Goal: Task Accomplishment & Management: Complete application form

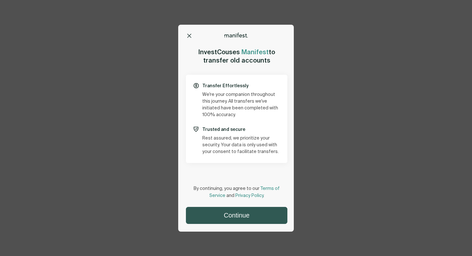
click at [218, 219] on button "Continue" at bounding box center [236, 215] width 101 height 16
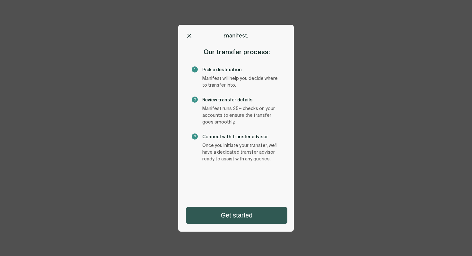
click at [253, 219] on button "Get started" at bounding box center [236, 215] width 101 height 16
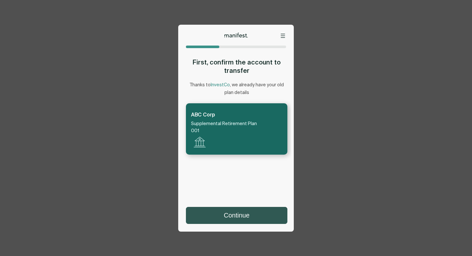
click at [241, 215] on button "Continue" at bounding box center [236, 215] width 101 height 16
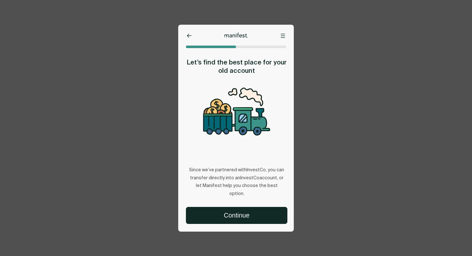
click at [189, 37] on icon at bounding box center [189, 36] width 5 height 4
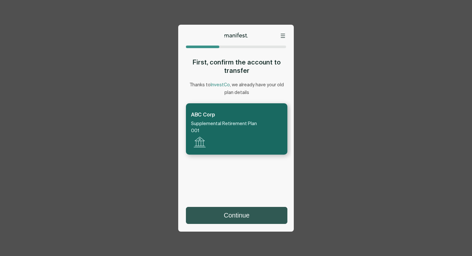
click at [236, 214] on button "Continue" at bounding box center [236, 215] width 101 height 16
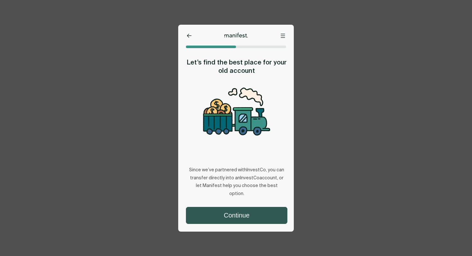
click at [227, 214] on button "Continue" at bounding box center [236, 215] width 101 height 16
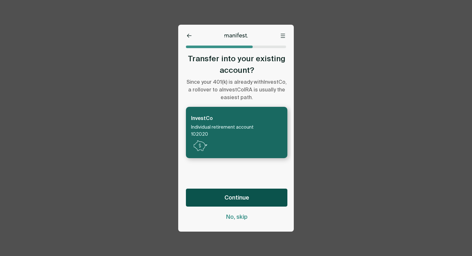
click at [229, 198] on span "Continue" at bounding box center [236, 198] width 25 height 8
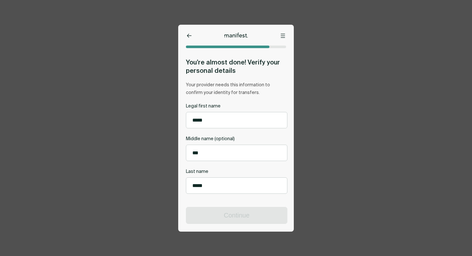
click at [187, 40] on div "**********" at bounding box center [236, 128] width 116 height 207
click at [189, 38] on button at bounding box center [189, 35] width 6 height 6
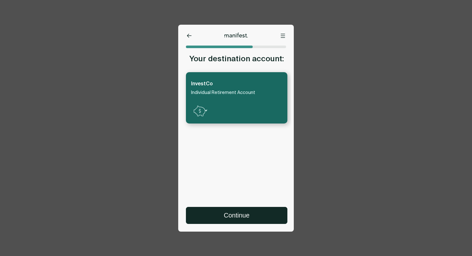
click at [184, 36] on div at bounding box center [236, 35] width 116 height 5
click at [191, 36] on icon at bounding box center [189, 36] width 5 height 4
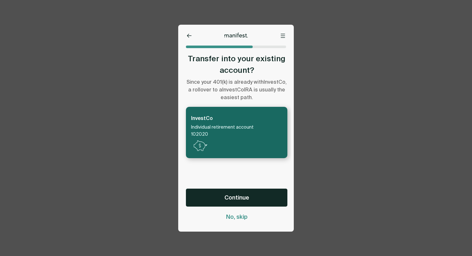
click at [192, 38] on button at bounding box center [189, 35] width 6 height 6
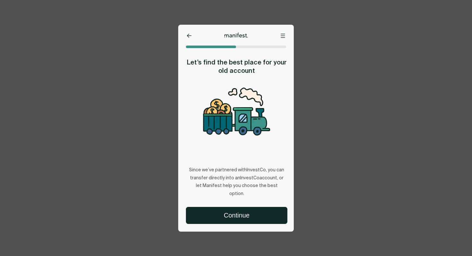
click at [190, 38] on button at bounding box center [189, 35] width 6 height 6
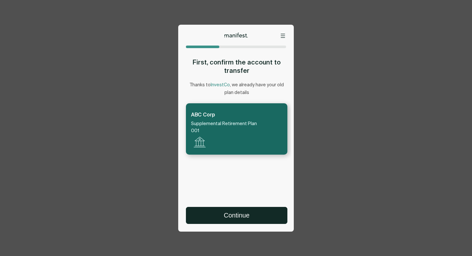
click at [242, 206] on div "Continue" at bounding box center [234, 211] width 113 height 25
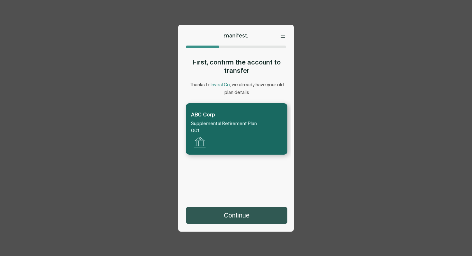
click at [242, 210] on button "Continue" at bounding box center [236, 215] width 101 height 16
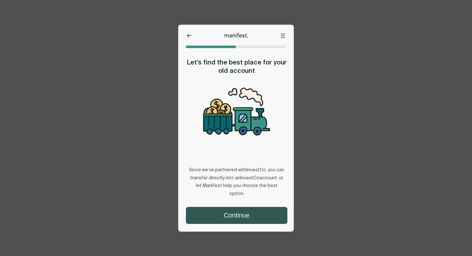
click at [231, 214] on button "Continue" at bounding box center [236, 215] width 101 height 16
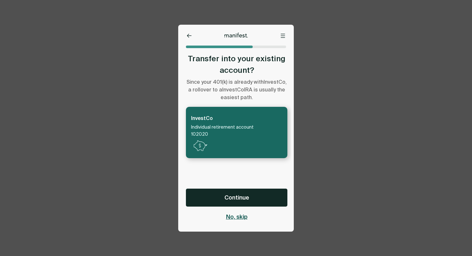
click at [237, 220] on span "No, skip" at bounding box center [237, 217] width 22 height 8
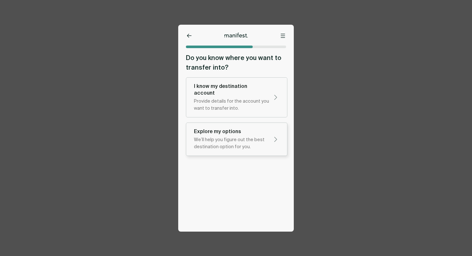
click at [246, 137] on div "We’ll help you figure out the best destination option for you." at bounding box center [231, 143] width 75 height 14
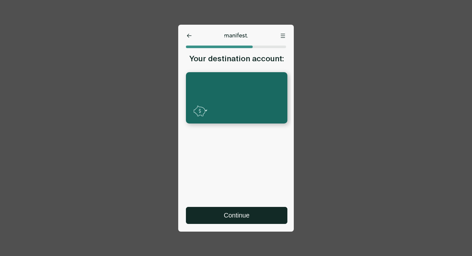
click at [227, 201] on div "Continue" at bounding box center [234, 211] width 113 height 25
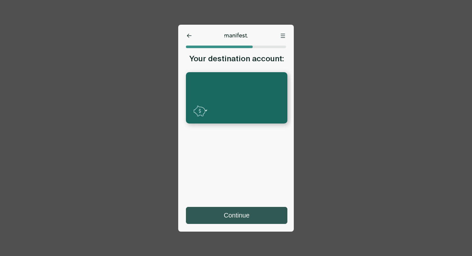
click at [227, 211] on button "Continue" at bounding box center [236, 215] width 101 height 16
click at [201, 219] on button "Continue" at bounding box center [236, 215] width 101 height 16
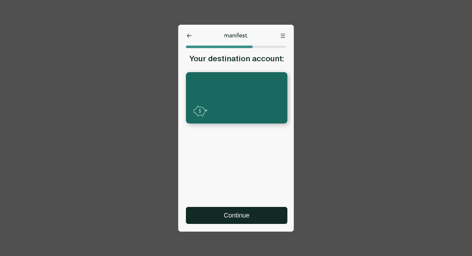
click at [189, 36] on icon at bounding box center [189, 36] width 5 height 4
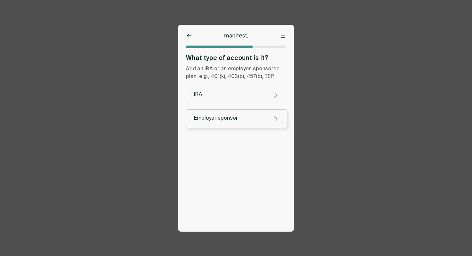
click at [220, 123] on button "Employer sponsor" at bounding box center [236, 118] width 101 height 19
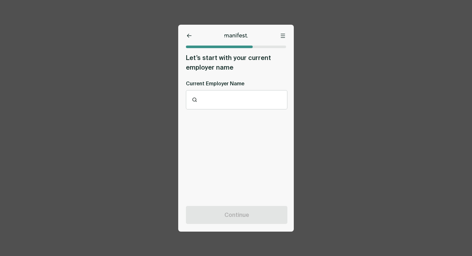
click at [188, 37] on icon at bounding box center [189, 36] width 4 height 4
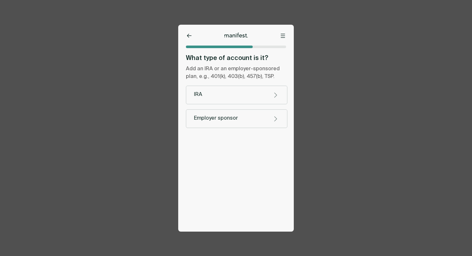
click at [186, 35] on button at bounding box center [189, 35] width 6 height 6
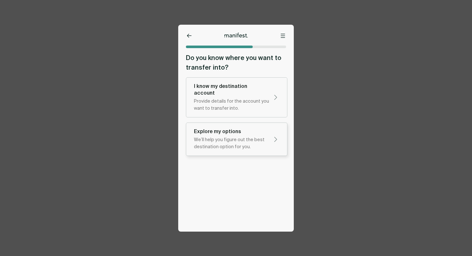
click at [239, 143] on div "We’ll help you figure out the best destination option for you." at bounding box center [231, 143] width 75 height 14
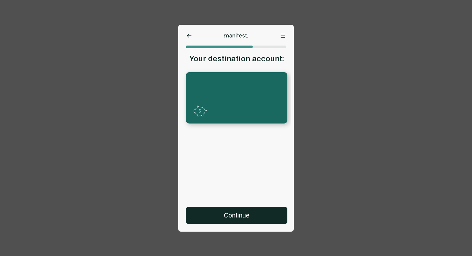
click at [190, 32] on button at bounding box center [189, 35] width 6 height 6
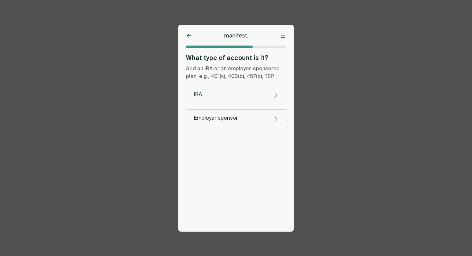
click at [188, 35] on icon at bounding box center [189, 36] width 5 height 4
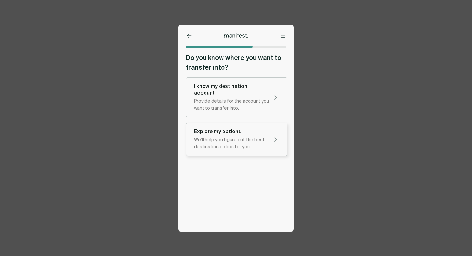
click at [215, 128] on div "Explore my options" at bounding box center [231, 131] width 75 height 7
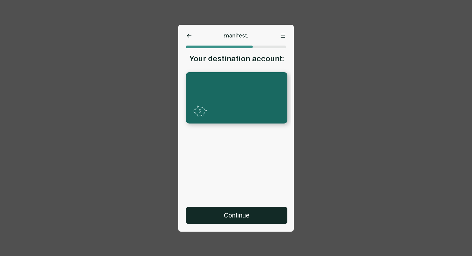
click at [189, 35] on icon at bounding box center [189, 36] width 5 height 4
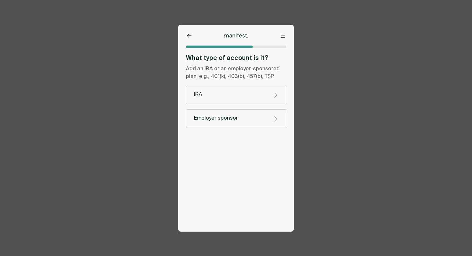
click at [189, 36] on icon at bounding box center [189, 36] width 5 height 4
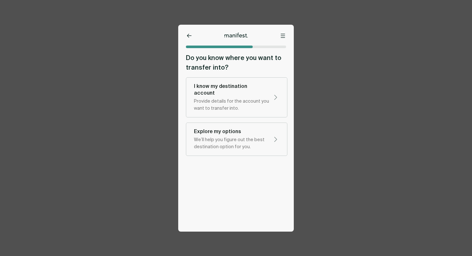
click at [190, 34] on icon at bounding box center [189, 36] width 5 height 4
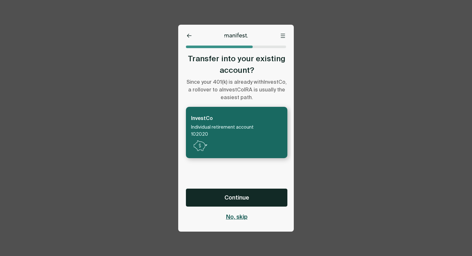
click at [237, 217] on span "No, skip" at bounding box center [237, 217] width 22 height 8
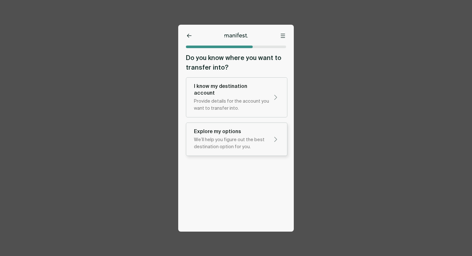
click at [214, 136] on div "We’ll help you figure out the best destination option for you." at bounding box center [231, 143] width 75 height 14
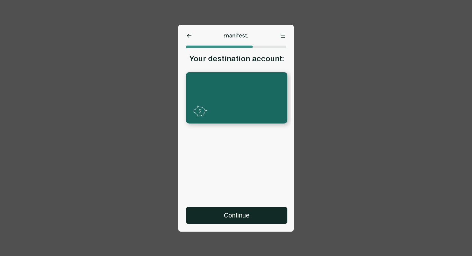
click at [221, 94] on div at bounding box center [236, 97] width 101 height 51
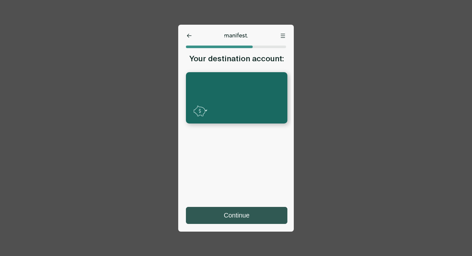
click at [235, 218] on button "Continue" at bounding box center [236, 215] width 101 height 16
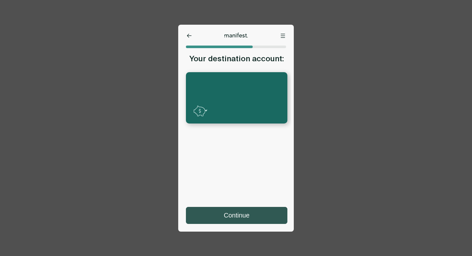
click at [239, 219] on button "Continue" at bounding box center [236, 215] width 101 height 16
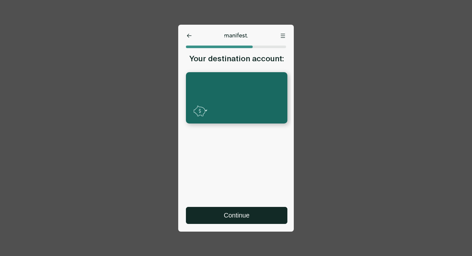
click at [189, 37] on icon at bounding box center [189, 36] width 5 height 4
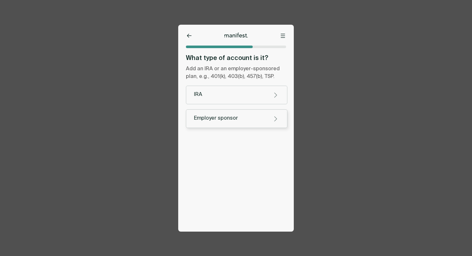
click at [221, 119] on div "Employer sponsor" at bounding box center [231, 118] width 75 height 7
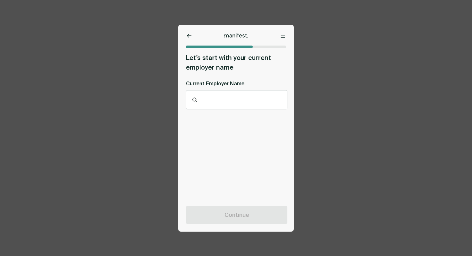
click at [193, 39] on div "Options Home Exit Manifest [EMAIL_ADDRESS][DOMAIN_NAME] Let’s start with your c…" at bounding box center [236, 128] width 116 height 207
click at [188, 37] on icon at bounding box center [189, 36] width 5 height 4
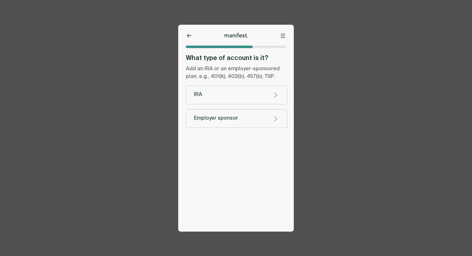
click at [221, 96] on div "IRA" at bounding box center [231, 95] width 75 height 7
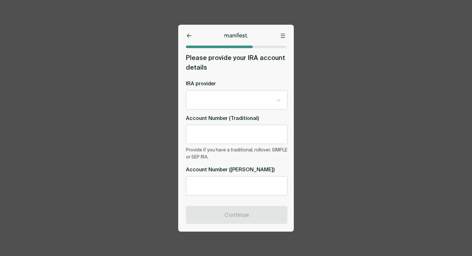
click at [187, 37] on icon at bounding box center [189, 36] width 5 height 4
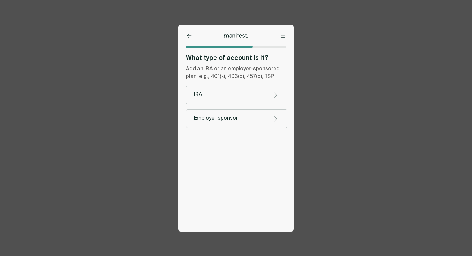
click at [190, 43] on div "Options Home Exit Manifest [EMAIL_ADDRESS][DOMAIN_NAME] What type of account is…" at bounding box center [236, 128] width 116 height 207
click at [189, 41] on div "Options Home Exit Manifest [EMAIL_ADDRESS][DOMAIN_NAME] What type of account is…" at bounding box center [236, 128] width 116 height 207
click at [188, 39] on button at bounding box center [189, 35] width 6 height 6
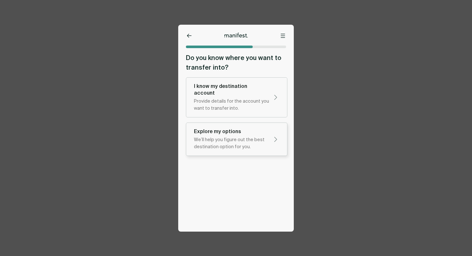
click at [231, 144] on div "We’ll help you figure out the best destination option for you." at bounding box center [231, 143] width 75 height 14
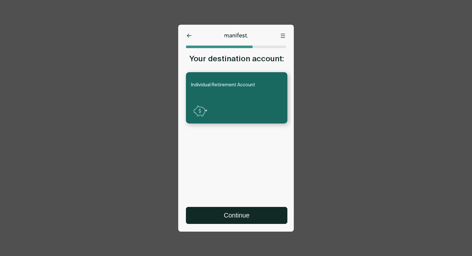
click at [191, 34] on icon at bounding box center [189, 36] width 5 height 4
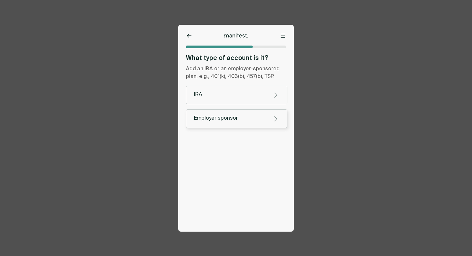
click at [249, 119] on div "Employer sponsor" at bounding box center [231, 118] width 75 height 7
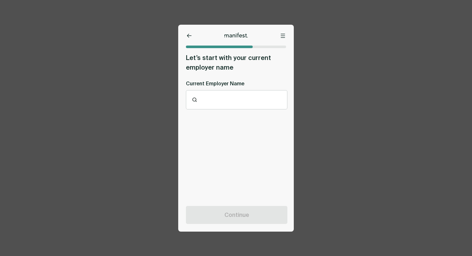
click at [219, 101] on div at bounding box center [240, 99] width 83 height 7
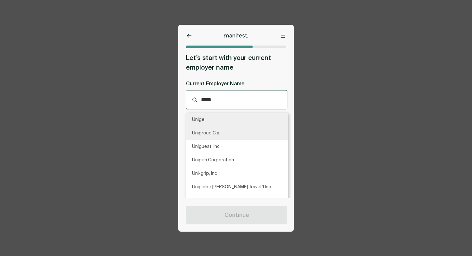
click at [225, 127] on div "Unigroup C.a." at bounding box center [237, 132] width 102 height 13
type input "*****"
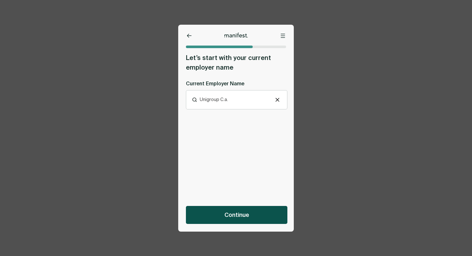
click at [248, 213] on span "Continue" at bounding box center [236, 215] width 25 height 8
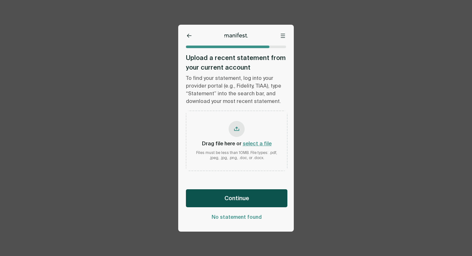
click at [241, 193] on button "Continue" at bounding box center [236, 198] width 101 height 18
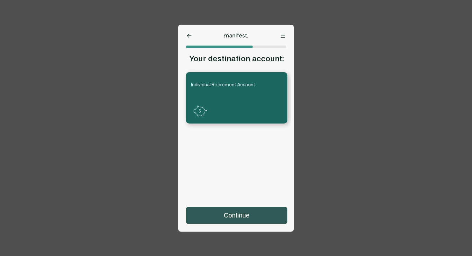
click at [240, 216] on button "Continue" at bounding box center [236, 215] width 101 height 16
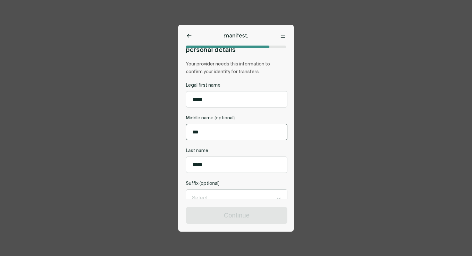
scroll to position [72, 0]
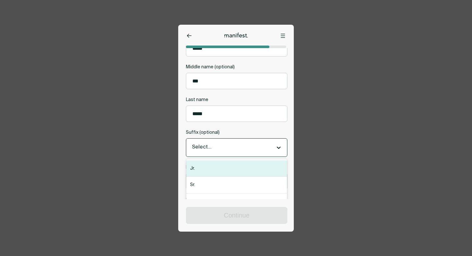
click at [228, 144] on div "Select..." at bounding box center [231, 147] width 84 height 11
click at [215, 155] on div "Select..." at bounding box center [236, 148] width 101 height 18
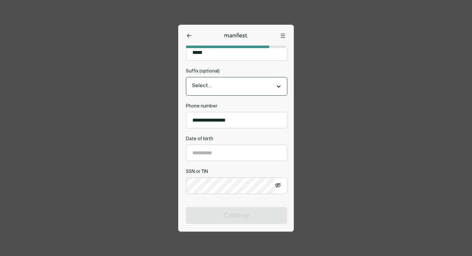
scroll to position [134, 0]
click at [215, 155] on input "**********" at bounding box center [236, 153] width 101 height 16
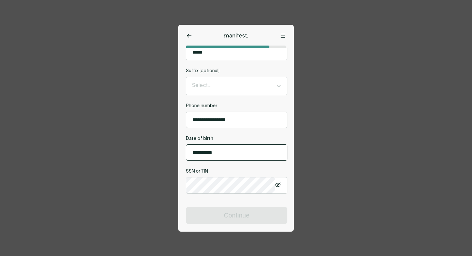
scroll to position [206, 0]
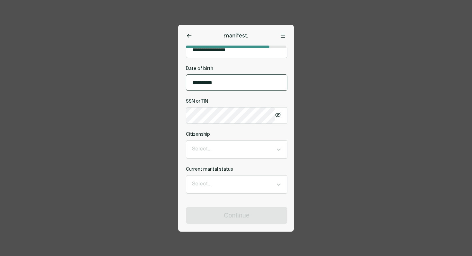
type input "**********"
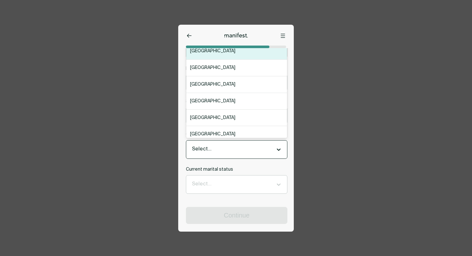
click at [204, 154] on div "Select..." at bounding box center [231, 149] width 84 height 11
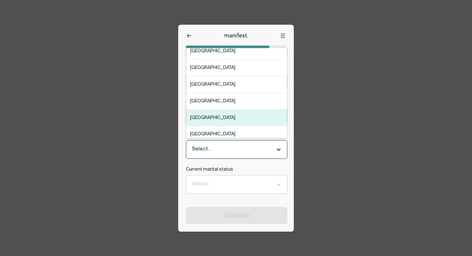
click at [210, 111] on div "[GEOGRAPHIC_DATA]" at bounding box center [236, 118] width 101 height 17
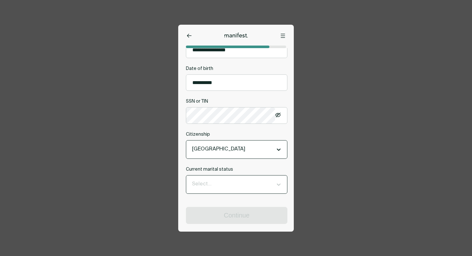
click at [214, 183] on div at bounding box center [231, 184] width 78 height 8
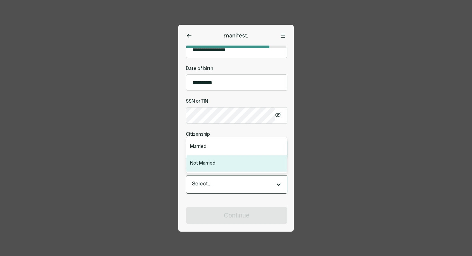
click at [211, 170] on div "Not Married" at bounding box center [236, 163] width 101 height 16
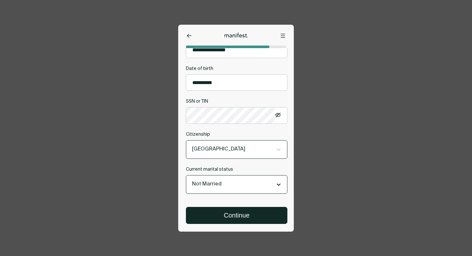
click at [214, 206] on div "Continue" at bounding box center [234, 211] width 113 height 25
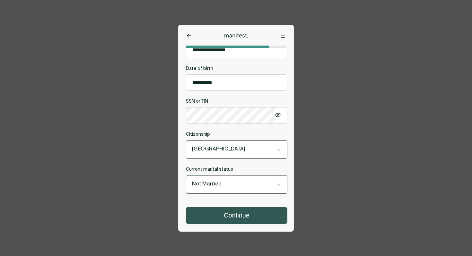
click at [219, 214] on button "Continue" at bounding box center [236, 215] width 101 height 16
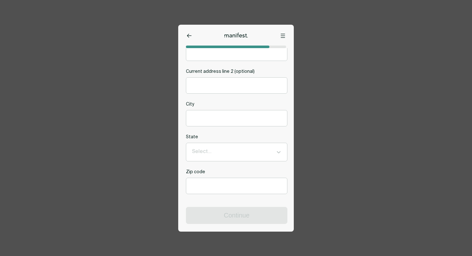
scroll to position [0, 0]
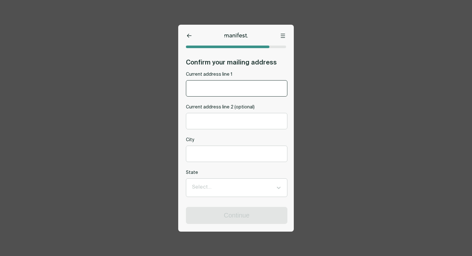
click at [208, 87] on input "Current address line 1" at bounding box center [236, 89] width 101 height 16
type input "**********"
type input "*******"
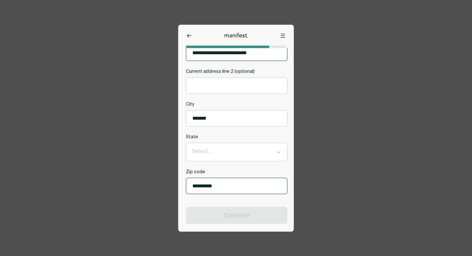
click at [227, 189] on input "**********" at bounding box center [236, 186] width 101 height 16
type input "*****"
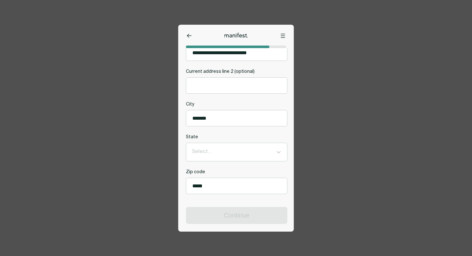
click at [223, 166] on div "**********" at bounding box center [236, 115] width 101 height 158
click at [224, 157] on div "Select..." at bounding box center [231, 152] width 84 height 11
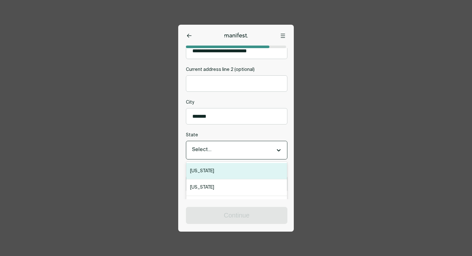
click at [219, 172] on div "[US_STATE]" at bounding box center [236, 171] width 101 height 17
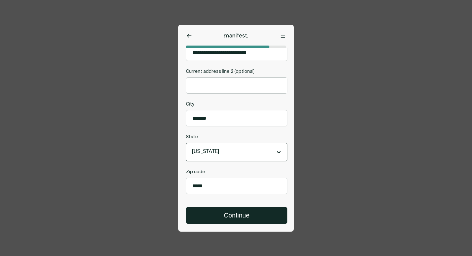
click at [214, 96] on div "**********" at bounding box center [236, 115] width 101 height 158
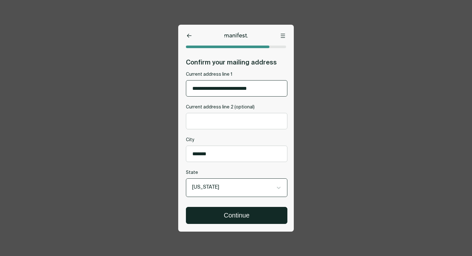
click at [239, 88] on input "**********" at bounding box center [236, 89] width 101 height 16
drag, startPoint x: 220, startPoint y: 89, endPoint x: 290, endPoint y: 91, distance: 69.4
click at [289, 91] on div "**********" at bounding box center [234, 144] width 113 height 172
type input "**********"
click at [237, 66] on h2 "Confirm your mailing address" at bounding box center [236, 62] width 101 height 8
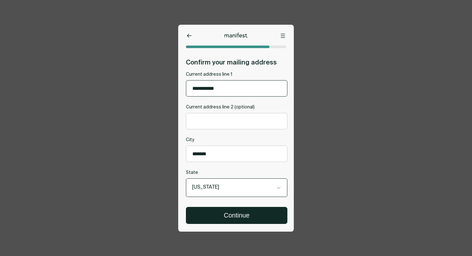
scroll to position [38, 0]
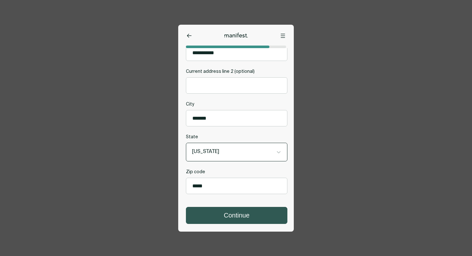
click at [232, 217] on button "Continue" at bounding box center [236, 215] width 101 height 16
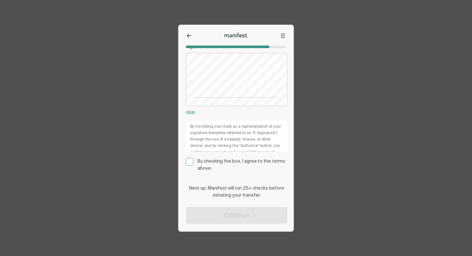
scroll to position [0, 0]
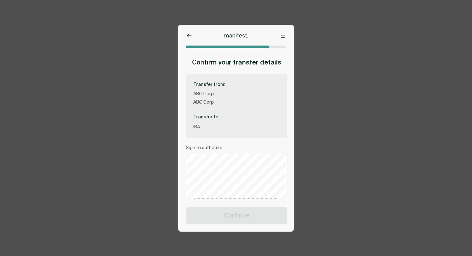
click at [189, 34] on icon at bounding box center [189, 36] width 5 height 4
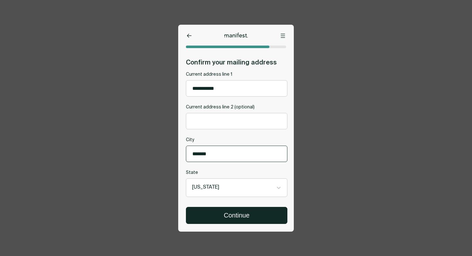
scroll to position [38, 0]
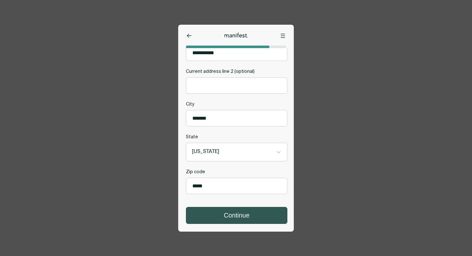
click at [230, 216] on button "Continue" at bounding box center [236, 215] width 101 height 16
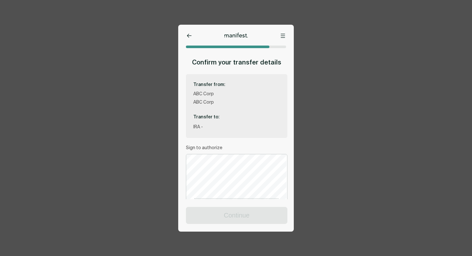
scroll to position [101, 0]
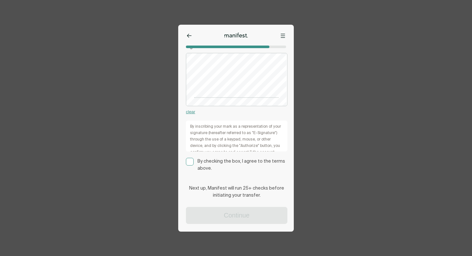
click at [184, 160] on div "Confirm your transfer details Transfer from: ABC Corp ABC Corp Transfer to: IRA…" at bounding box center [234, 78] width 113 height 242
click at [192, 160] on rect at bounding box center [189, 161] width 7 height 7
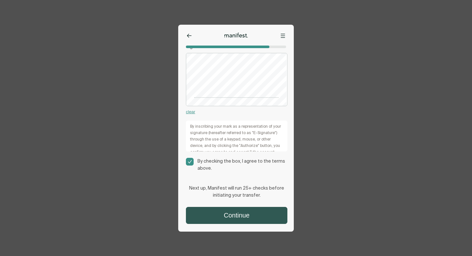
click at [223, 209] on button "Continue" at bounding box center [236, 215] width 101 height 16
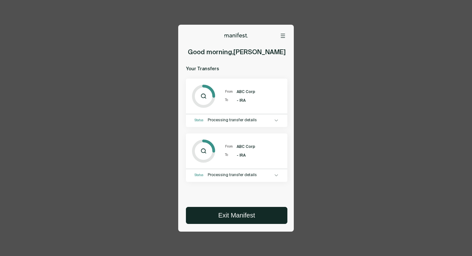
click at [278, 124] on div "Manifest is processing your transfer; no action is needed." at bounding box center [236, 125] width 101 height 3
click at [275, 120] on icon at bounding box center [276, 121] width 3 height 2
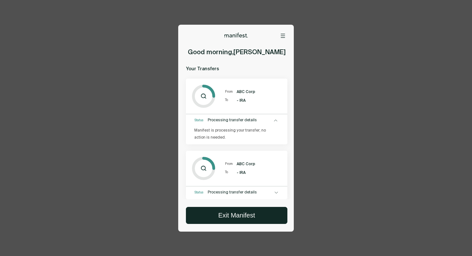
click at [275, 190] on button at bounding box center [276, 193] width 6 height 6
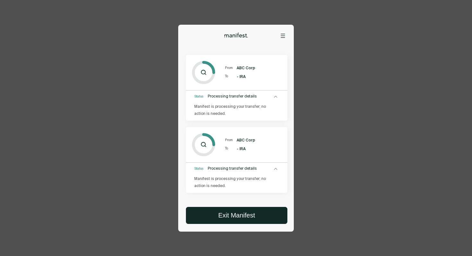
click at [275, 169] on icon at bounding box center [276, 169] width 4 height 3
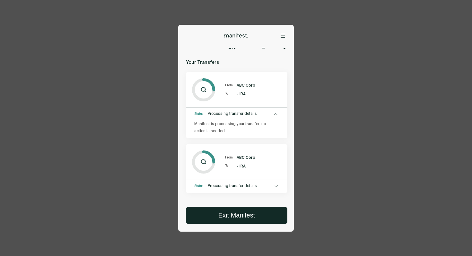
click at [276, 113] on div at bounding box center [276, 114] width 5 height 3
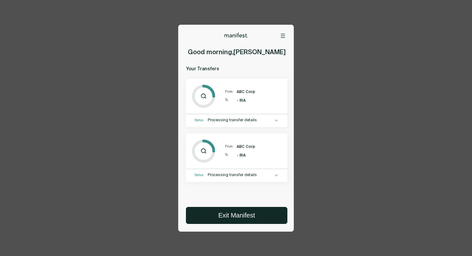
click at [280, 37] on button at bounding box center [283, 35] width 6 height 6
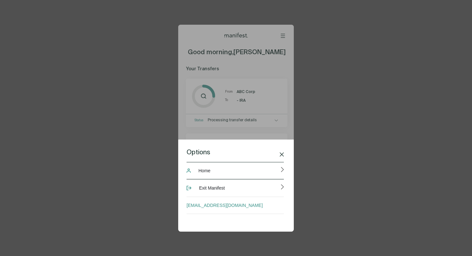
click at [220, 169] on button "Home" at bounding box center [235, 170] width 97 height 17
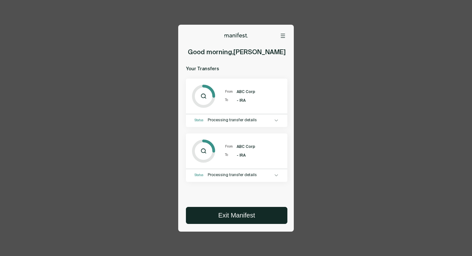
click at [283, 36] on icon at bounding box center [283, 36] width 4 height 4
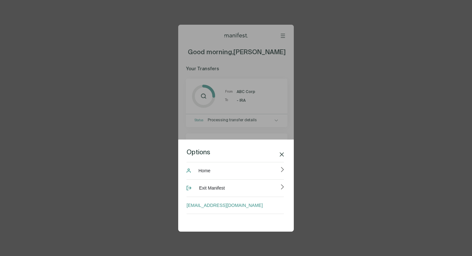
drag, startPoint x: 283, startPoint y: 157, endPoint x: 282, endPoint y: 89, distance: 67.7
click at [283, 156] on button at bounding box center [281, 155] width 6 height 6
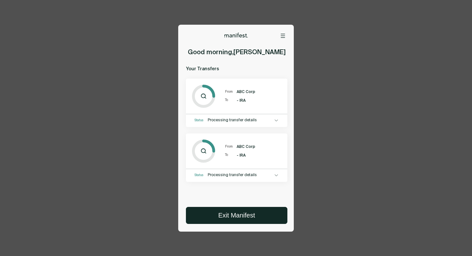
click at [284, 38] on button at bounding box center [283, 35] width 6 height 6
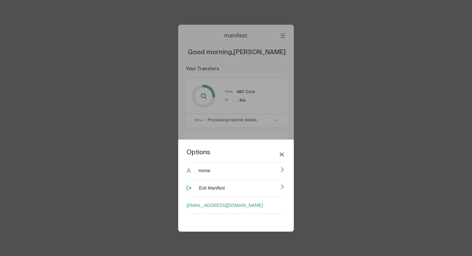
click at [283, 35] on div "Options Home Exit Manifest [EMAIL_ADDRESS][DOMAIN_NAME]" at bounding box center [236, 128] width 116 height 207
click at [280, 152] on button at bounding box center [281, 155] width 6 height 6
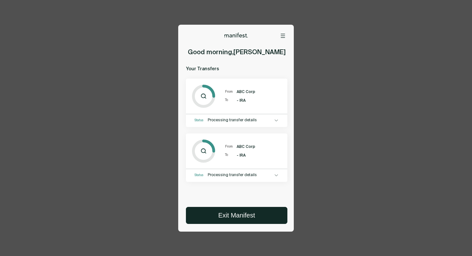
click at [284, 35] on icon at bounding box center [283, 36] width 4 height 4
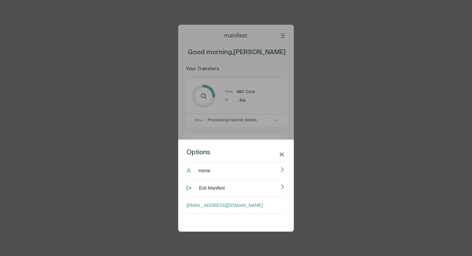
click at [283, 36] on div "Options Home Exit Manifest [EMAIL_ADDRESS][DOMAIN_NAME]" at bounding box center [236, 128] width 116 height 207
click at [281, 36] on div "Options Home Exit Manifest [EMAIL_ADDRESS][DOMAIN_NAME]" at bounding box center [236, 128] width 116 height 207
click at [269, 80] on div "Options Home Exit Manifest [EMAIL_ADDRESS][DOMAIN_NAME]" at bounding box center [236, 128] width 116 height 207
drag, startPoint x: 282, startPoint y: 37, endPoint x: 274, endPoint y: 60, distance: 24.7
click at [282, 37] on div "Options Home Exit Manifest [EMAIL_ADDRESS][DOMAIN_NAME]" at bounding box center [236, 128] width 116 height 207
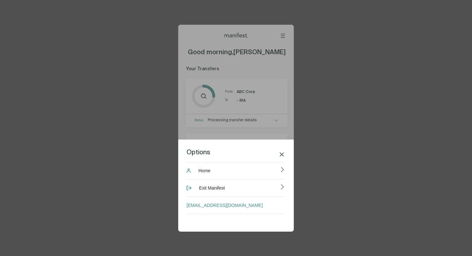
click at [282, 153] on icon at bounding box center [282, 155] width 4 height 4
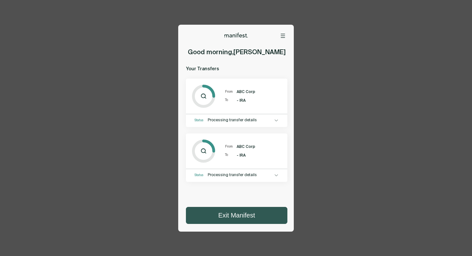
click at [216, 218] on button "Exit Manifest" at bounding box center [236, 215] width 101 height 16
